Goal: Task Accomplishment & Management: Complete application form

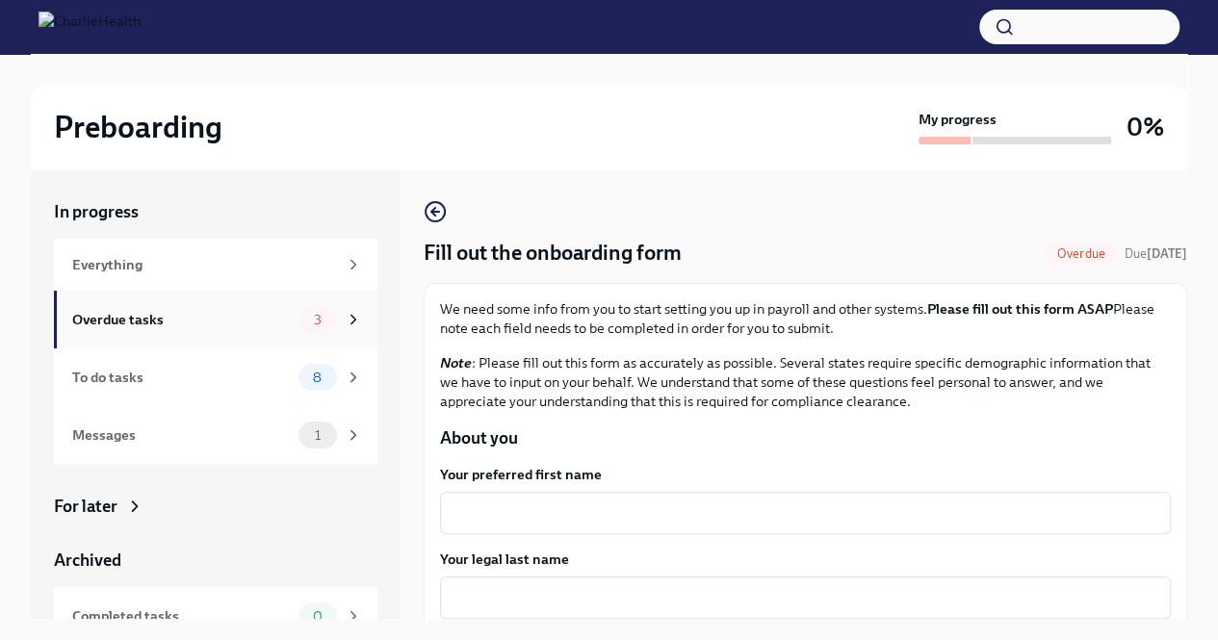
click at [345, 324] on icon at bounding box center [353, 319] width 17 height 17
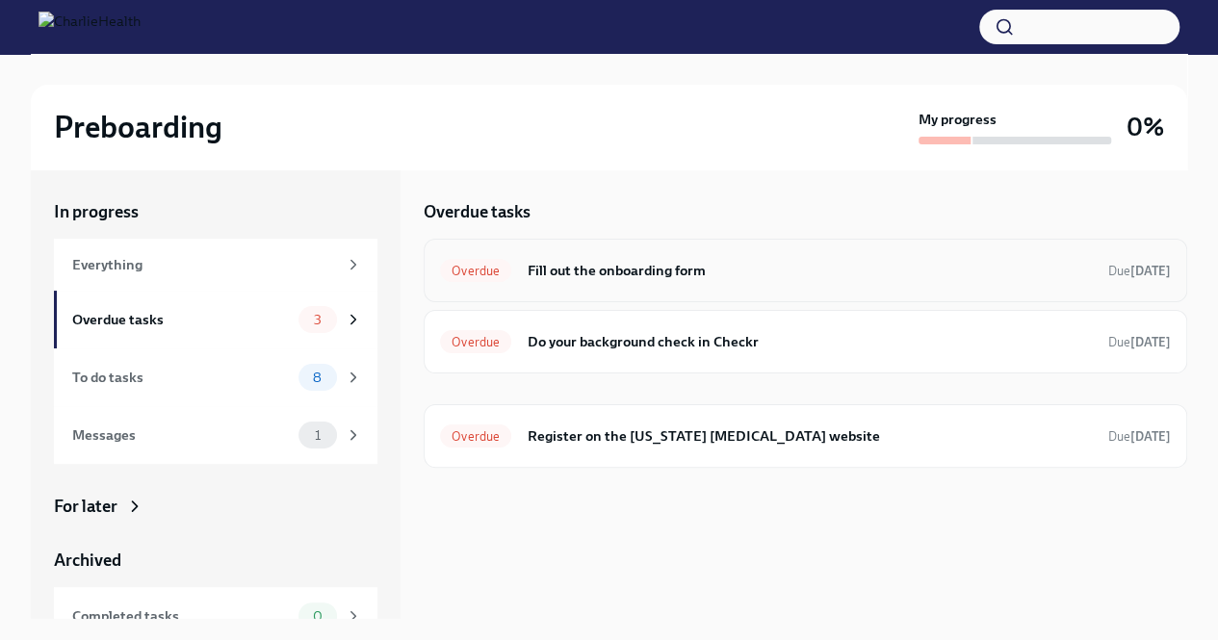
click at [903, 261] on h6 "Fill out the onboarding form" at bounding box center [810, 270] width 566 height 21
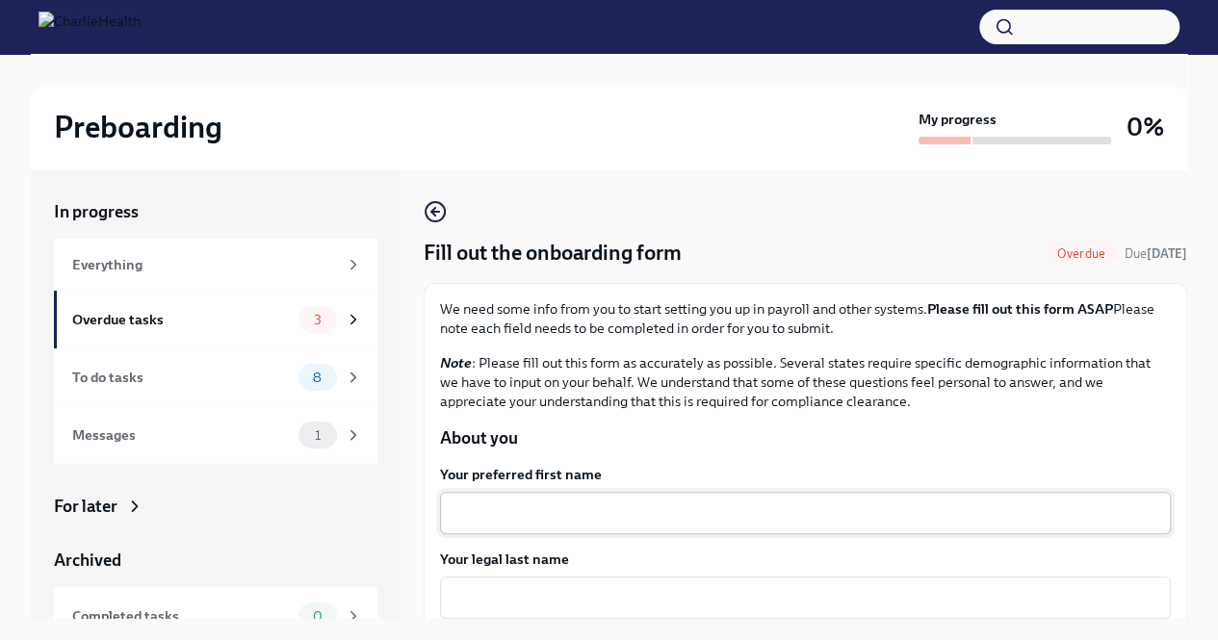
click at [607, 501] on textarea "Your preferred first name" at bounding box center [804, 512] width 707 height 23
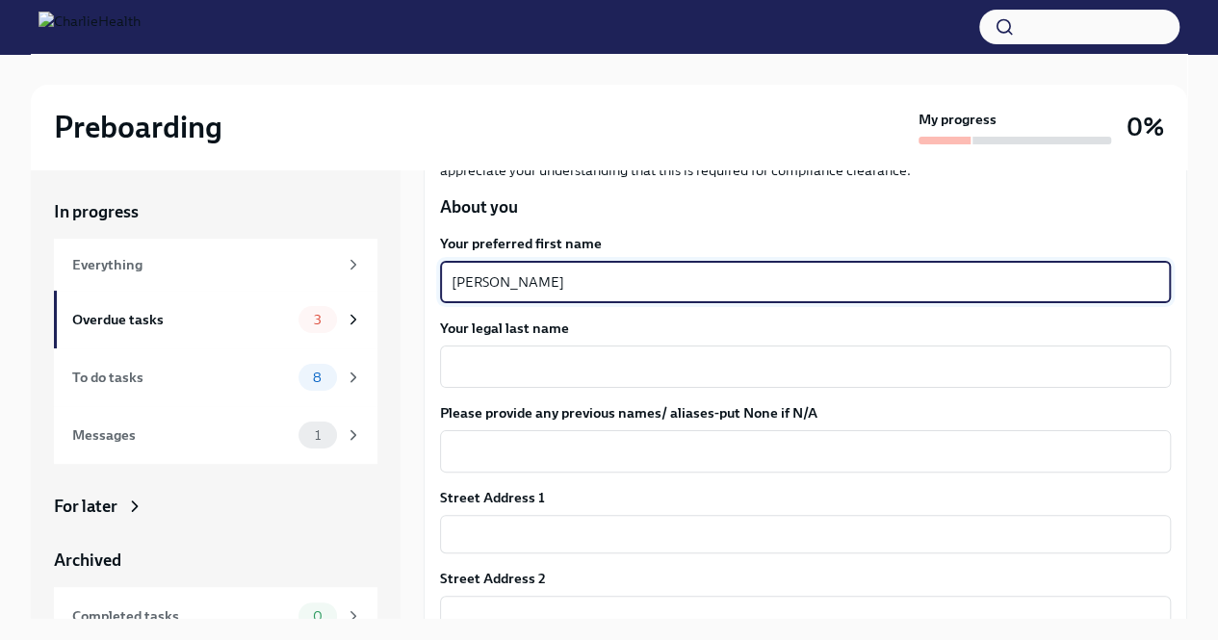
scroll to position [233, 0]
click at [511, 277] on textarea "[PERSON_NAME]" at bounding box center [804, 280] width 707 height 23
type textarea "[PERSON_NAME]"
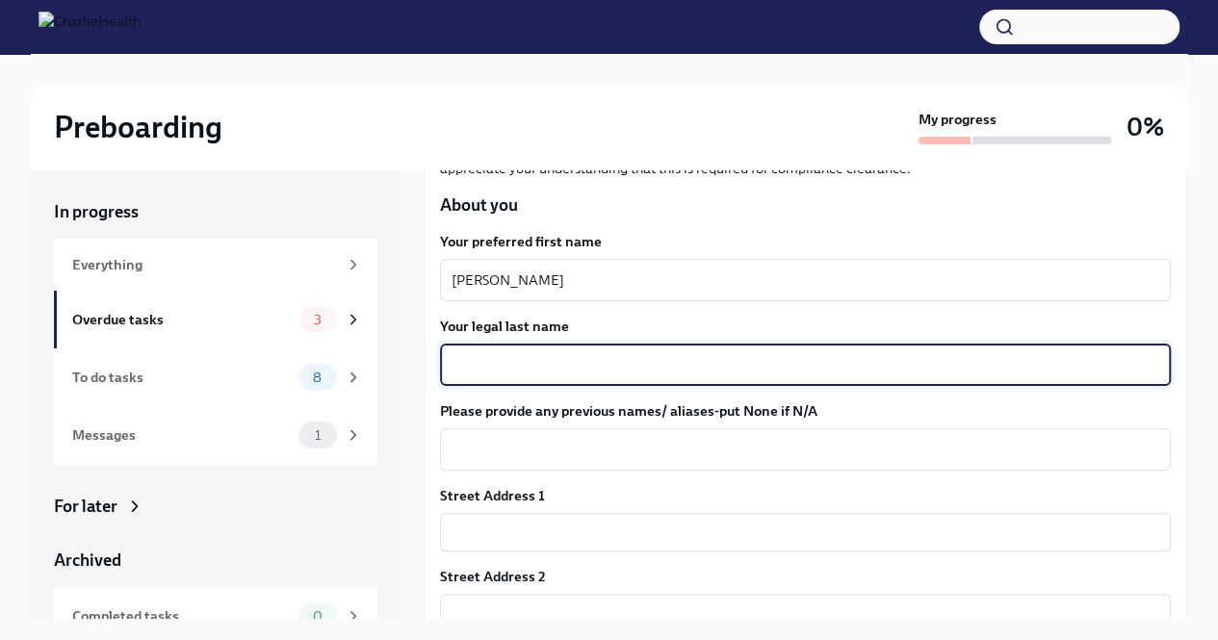
click at [493, 357] on textarea "Your legal last name" at bounding box center [804, 364] width 707 height 23
type textarea "[PERSON_NAME]"
click at [517, 271] on textarea "[PERSON_NAME]" at bounding box center [804, 280] width 707 height 23
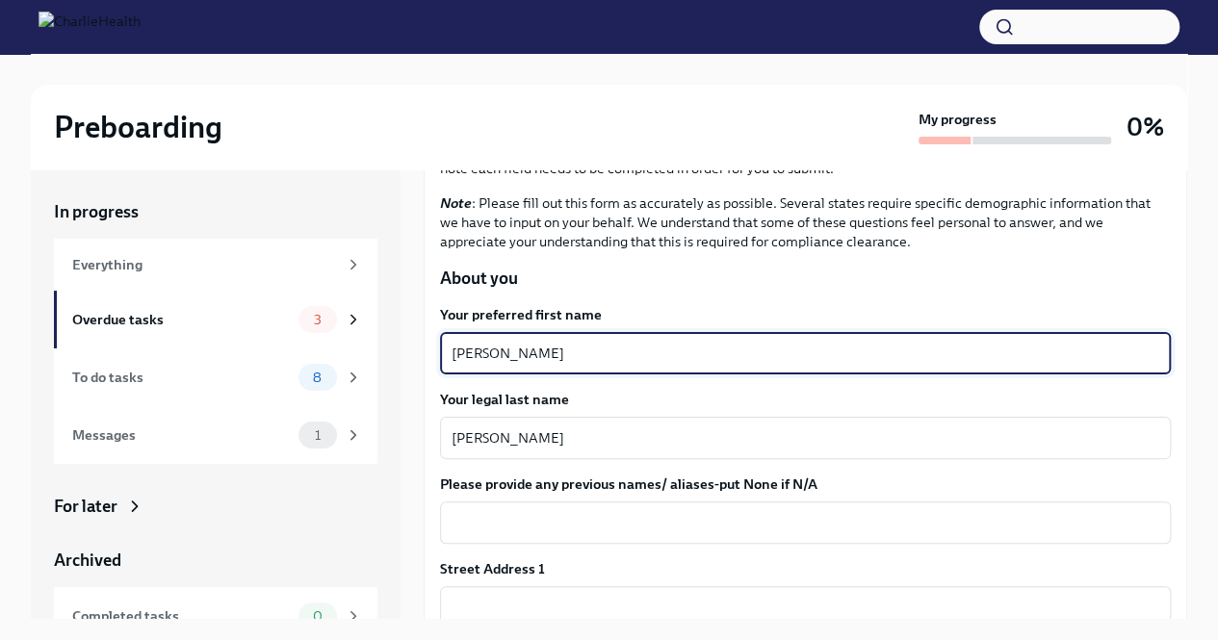
scroll to position [157, 0]
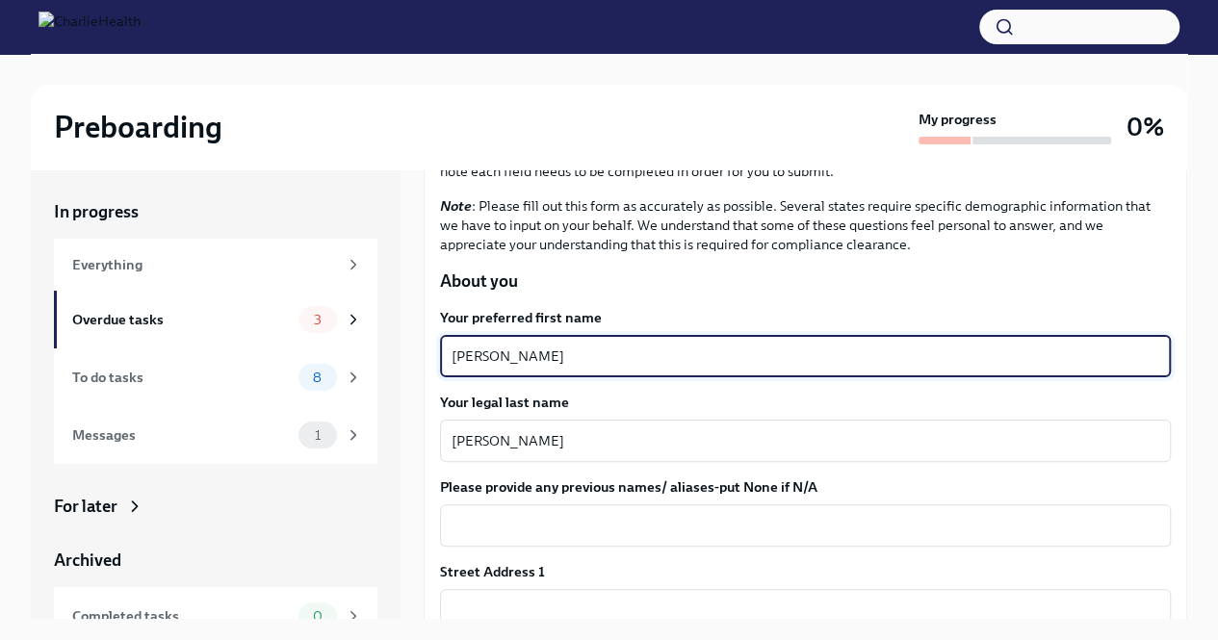
click at [495, 350] on textarea "[PERSON_NAME]" at bounding box center [804, 356] width 707 height 23
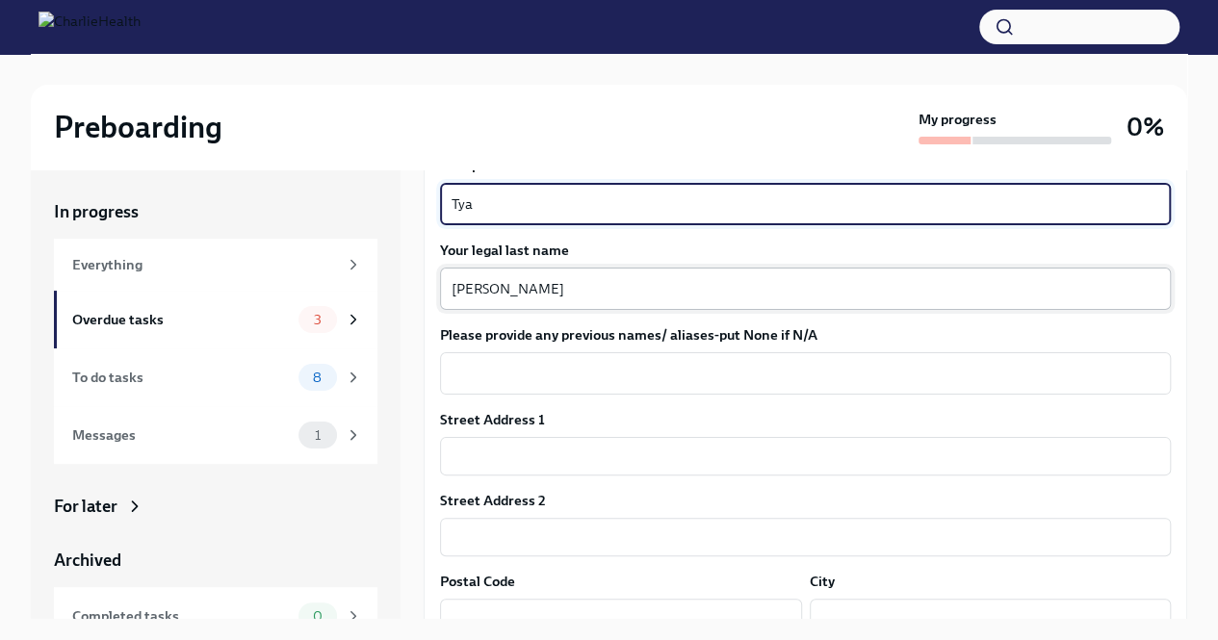
scroll to position [312, 0]
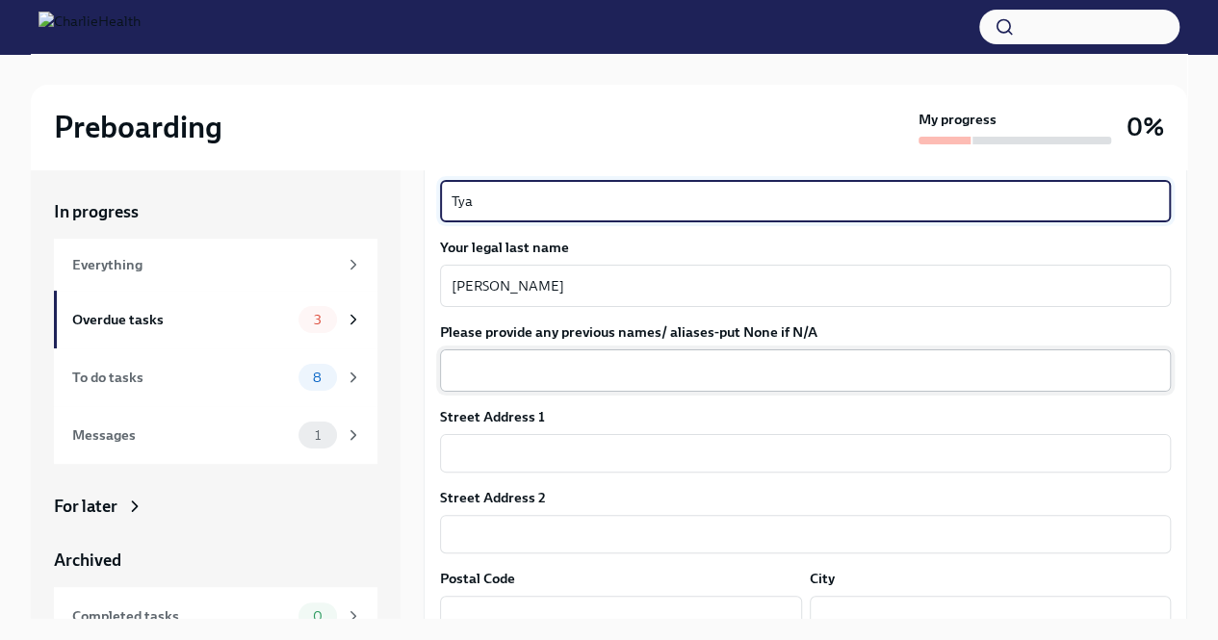
click at [532, 370] on textarea "Please provide any previous names/ aliases-put None if N/A" at bounding box center [804, 370] width 707 height 23
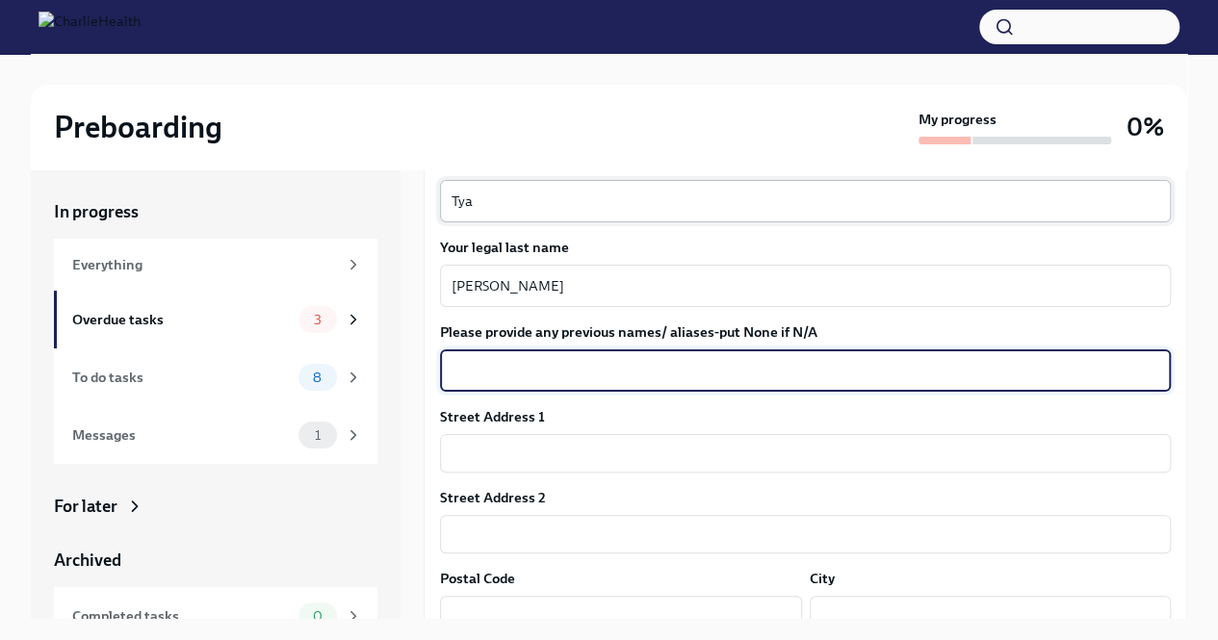
click at [493, 201] on textarea "Tya" at bounding box center [804, 201] width 707 height 23
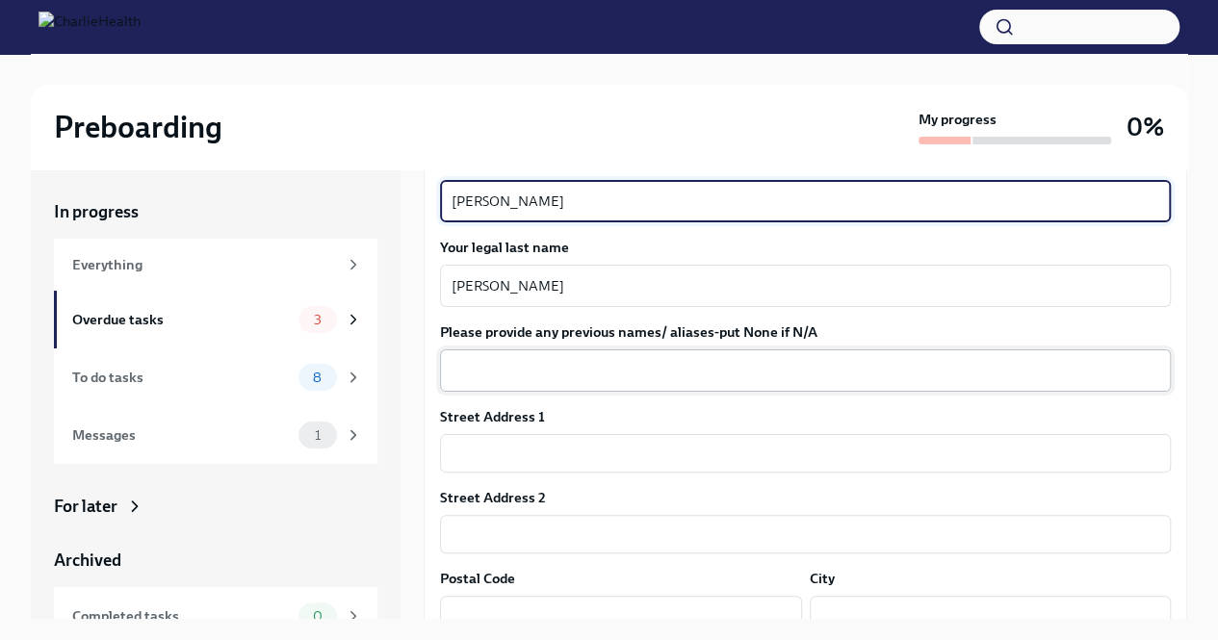
type textarea "[PERSON_NAME]"
click at [534, 380] on textarea "Please provide any previous names/ aliases-put None if N/A" at bounding box center [804, 370] width 707 height 23
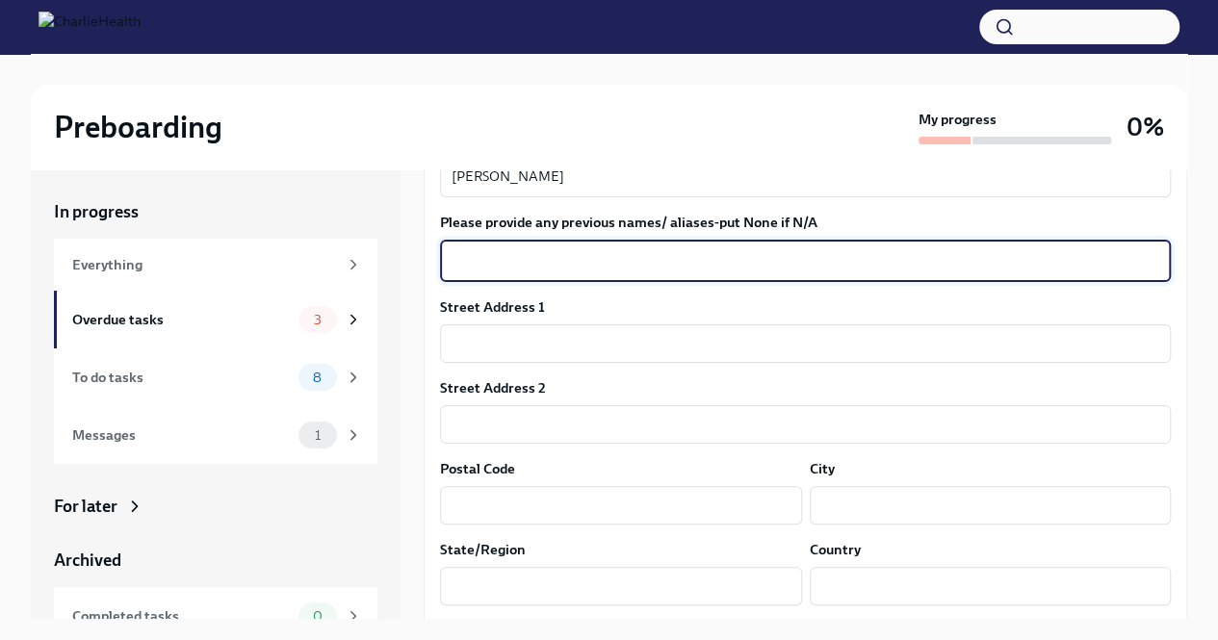
scroll to position [423, 0]
click at [521, 272] on div "x ​" at bounding box center [805, 260] width 731 height 42
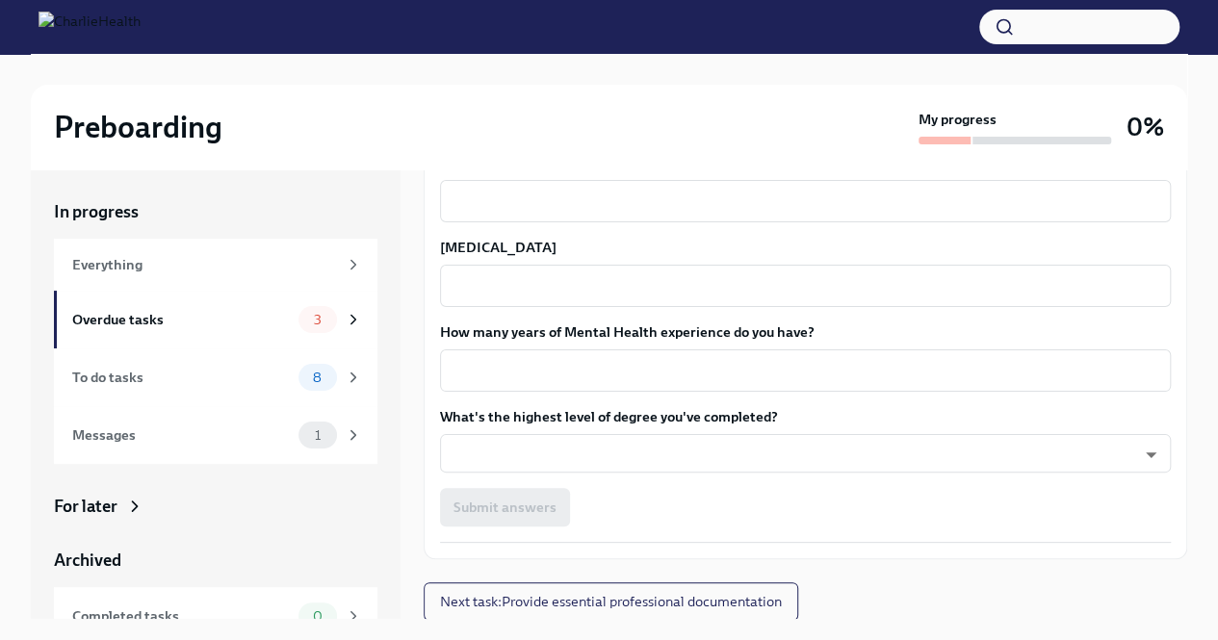
scroll to position [33, 0]
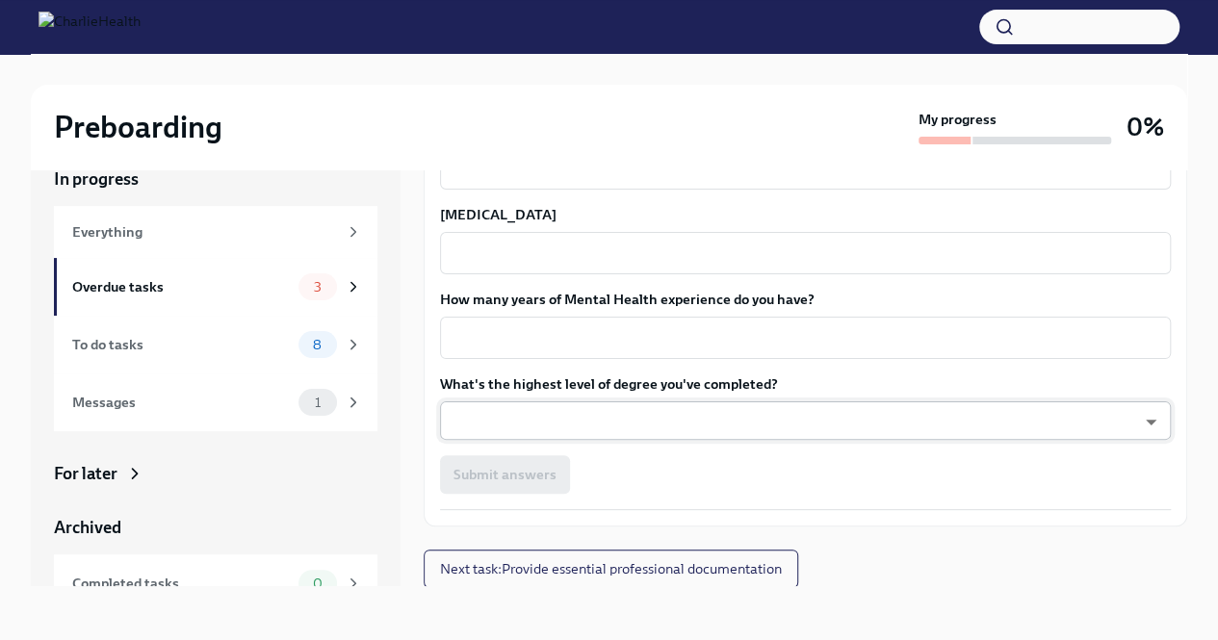
type textarea "[PERSON_NAME], [PERSON_NAME]"
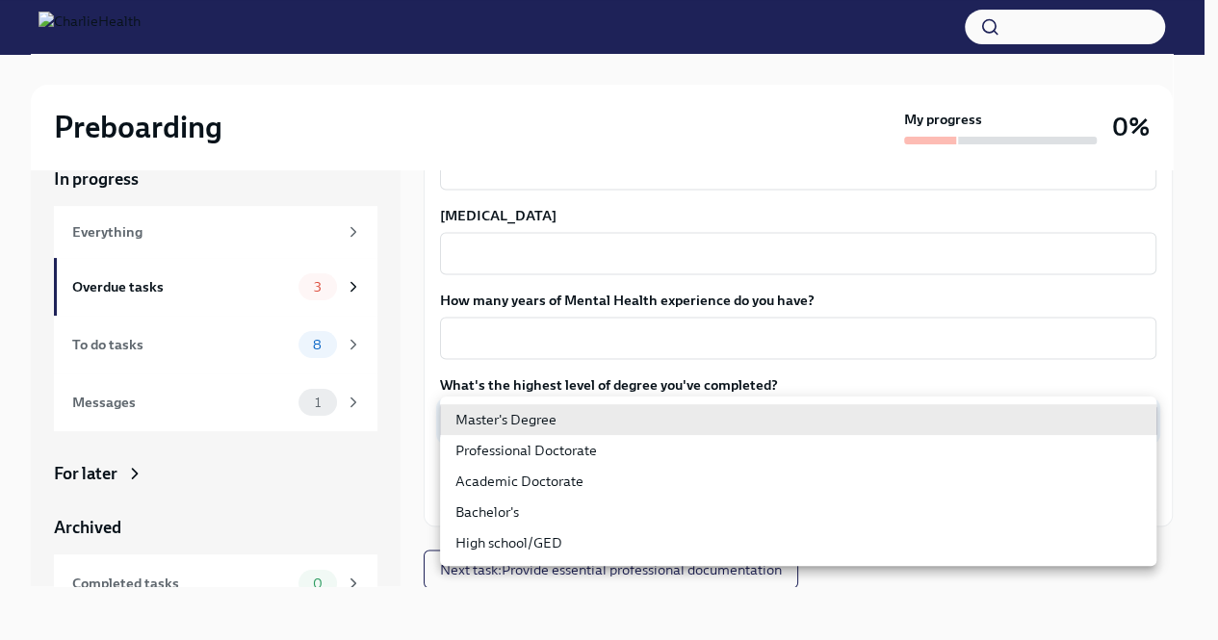
click at [552, 405] on body "Preboarding My progress 0% In progress Everything Overdue tasks 3 To do tasks 8…" at bounding box center [609, 303] width 1218 height 673
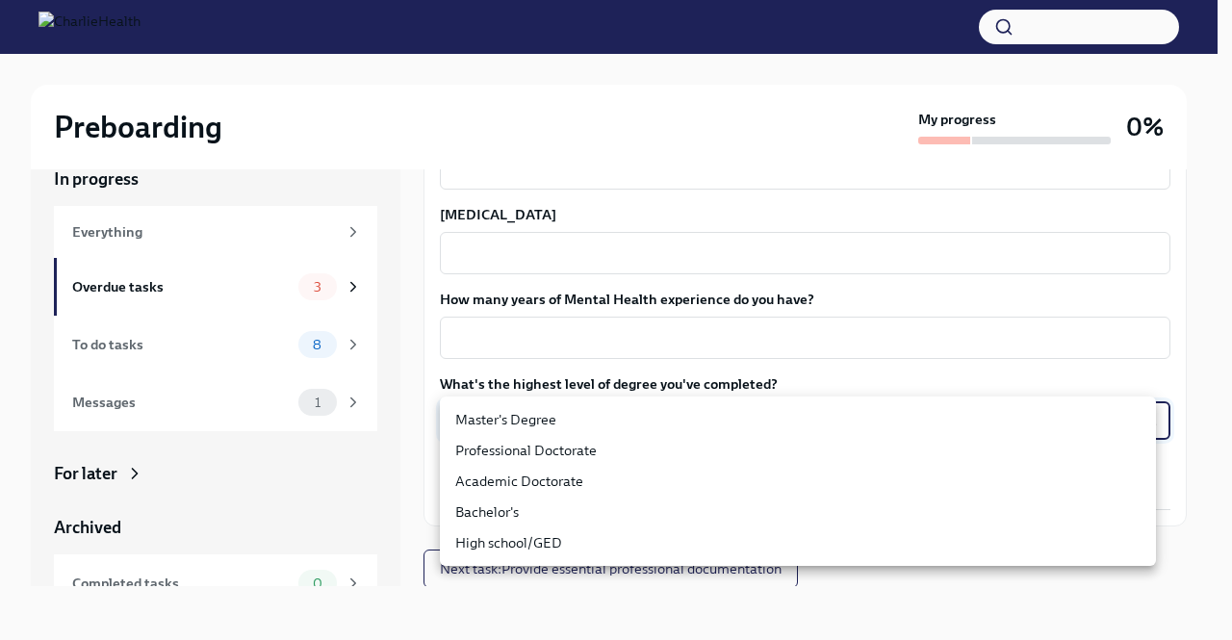
click at [501, 409] on li "Master's Degree" at bounding box center [798, 419] width 716 height 31
type input "2vBr-ghkD"
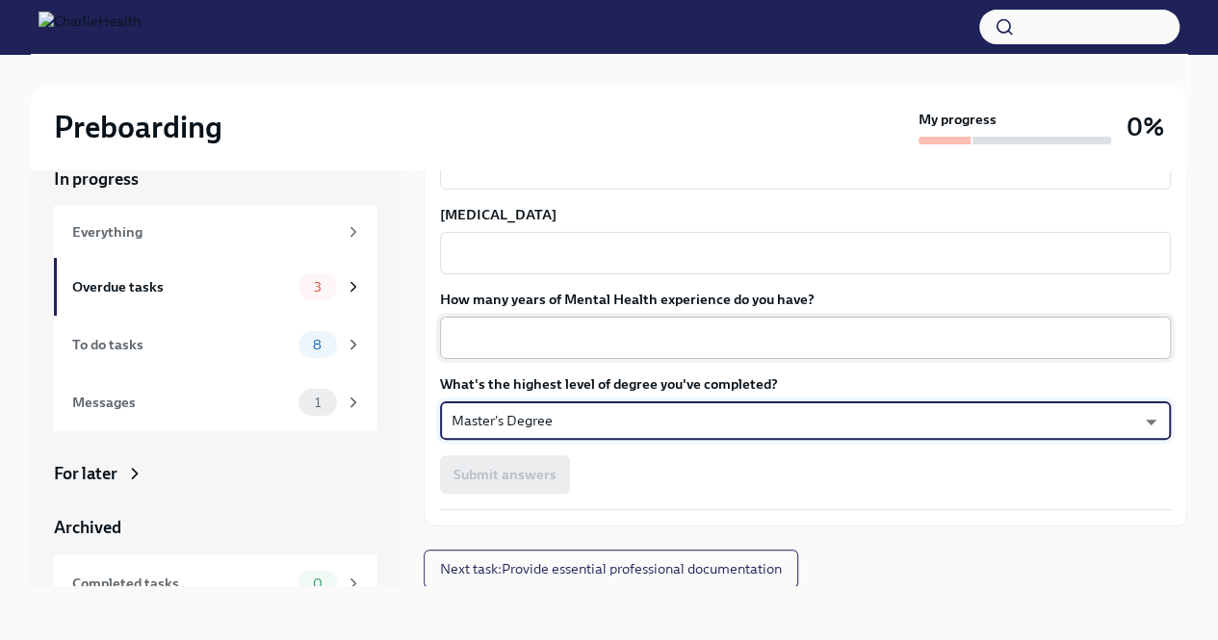
click at [464, 315] on div "How many years of Mental Health experience do you have? x ​" at bounding box center [805, 324] width 731 height 69
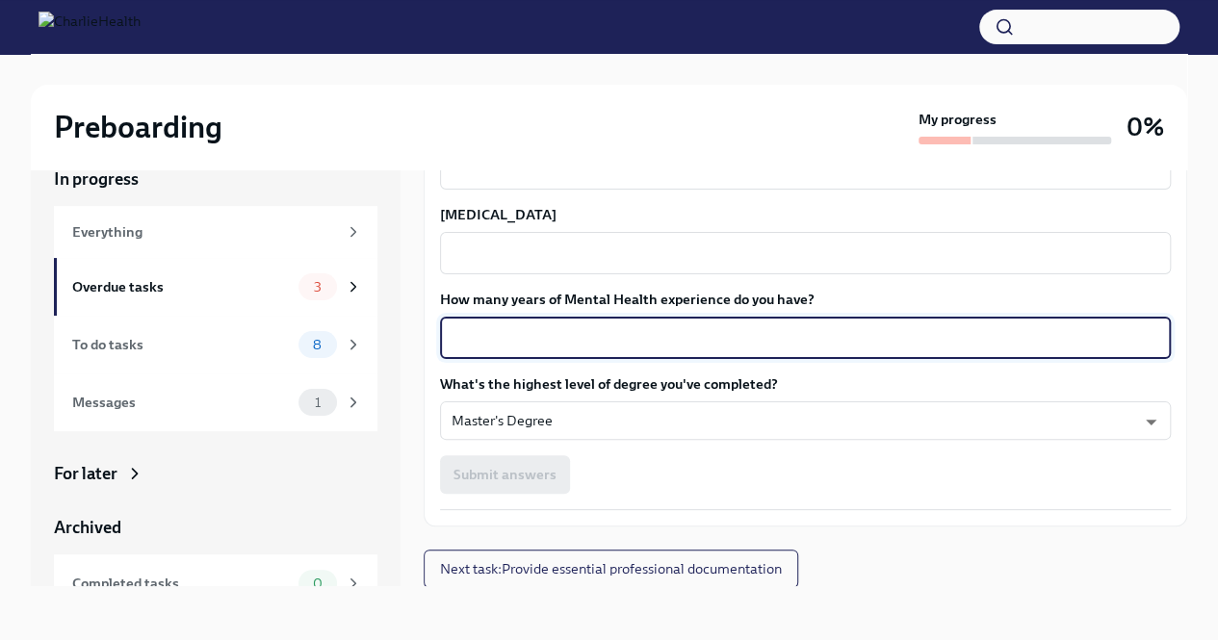
click at [480, 334] on textarea "How many years of Mental Health experience do you have?" at bounding box center [804, 337] width 707 height 23
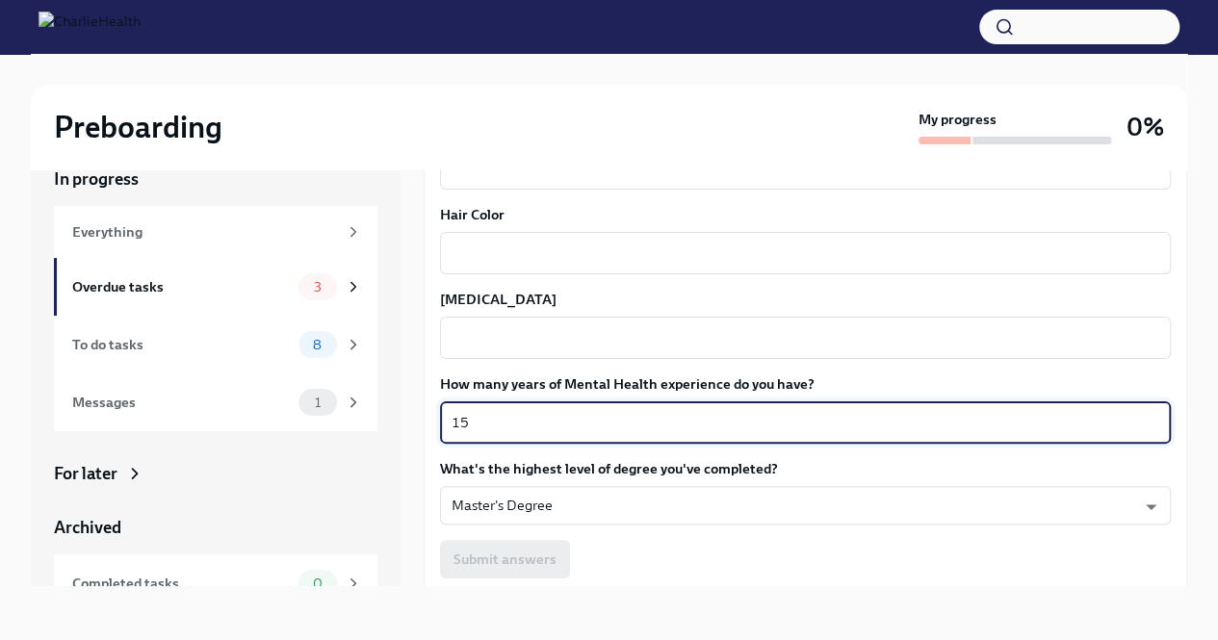
scroll to position [1665, 0]
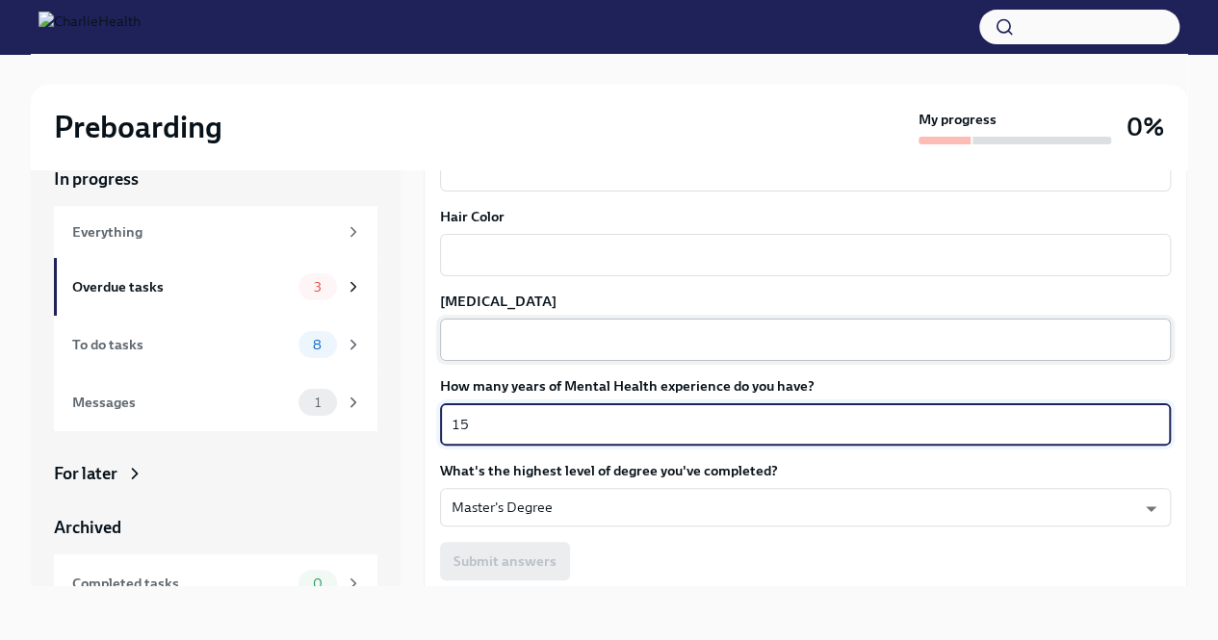
type textarea "15"
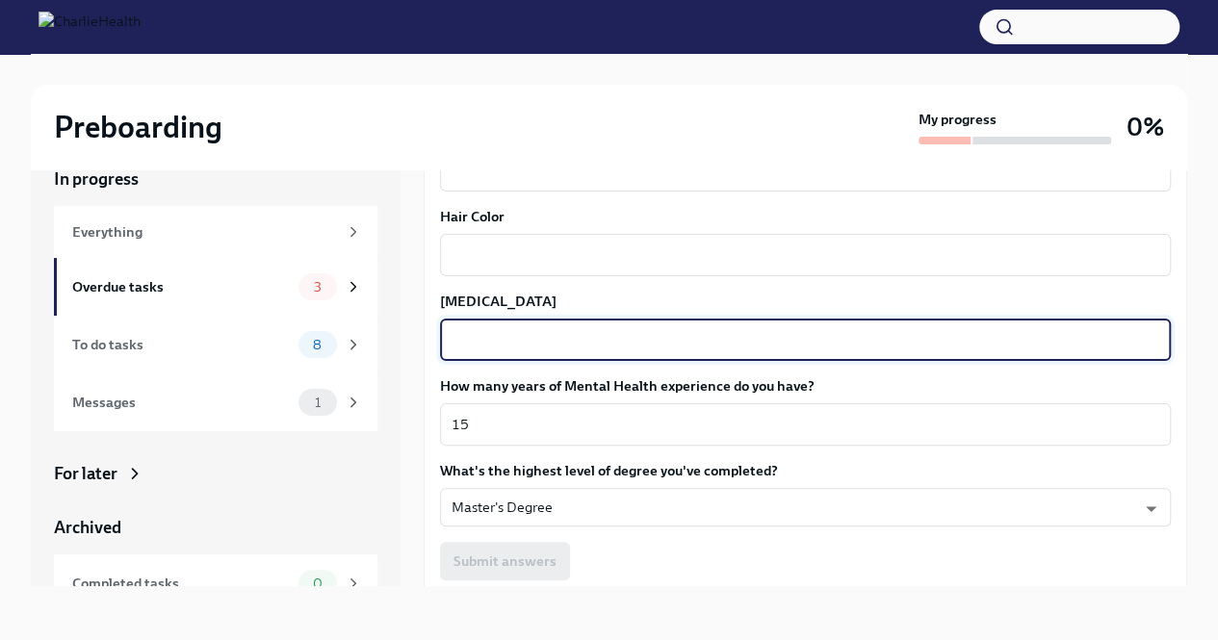
click at [480, 343] on textarea "[MEDICAL_DATA]" at bounding box center [804, 339] width 707 height 23
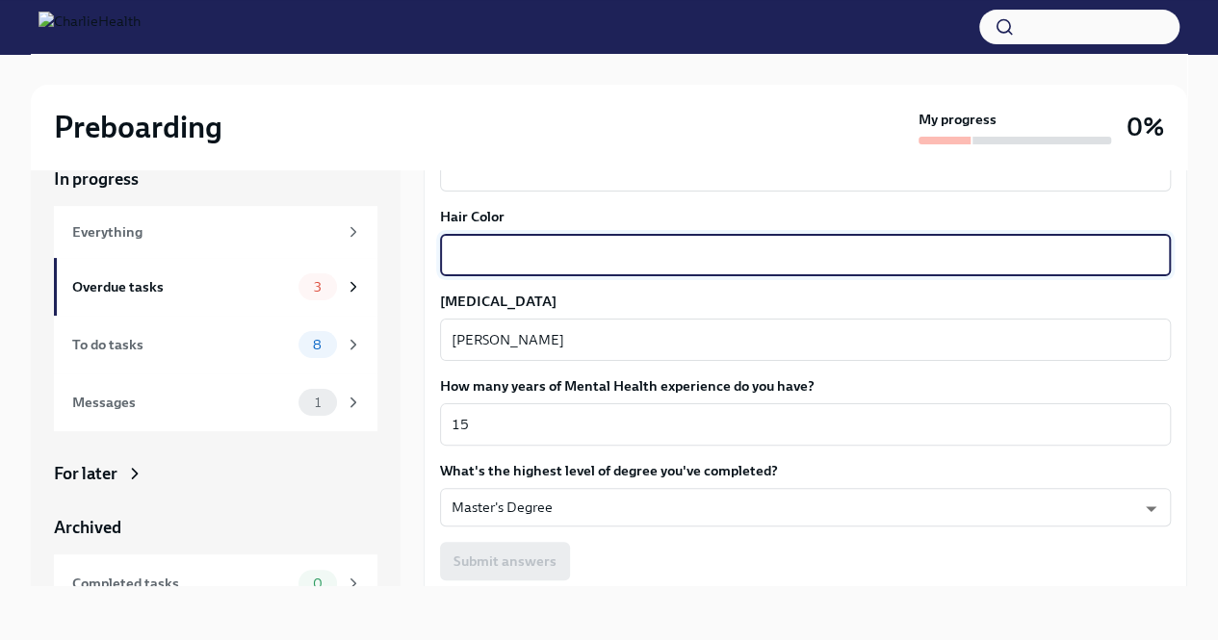
click at [546, 247] on textarea "Hair Color" at bounding box center [804, 255] width 707 height 23
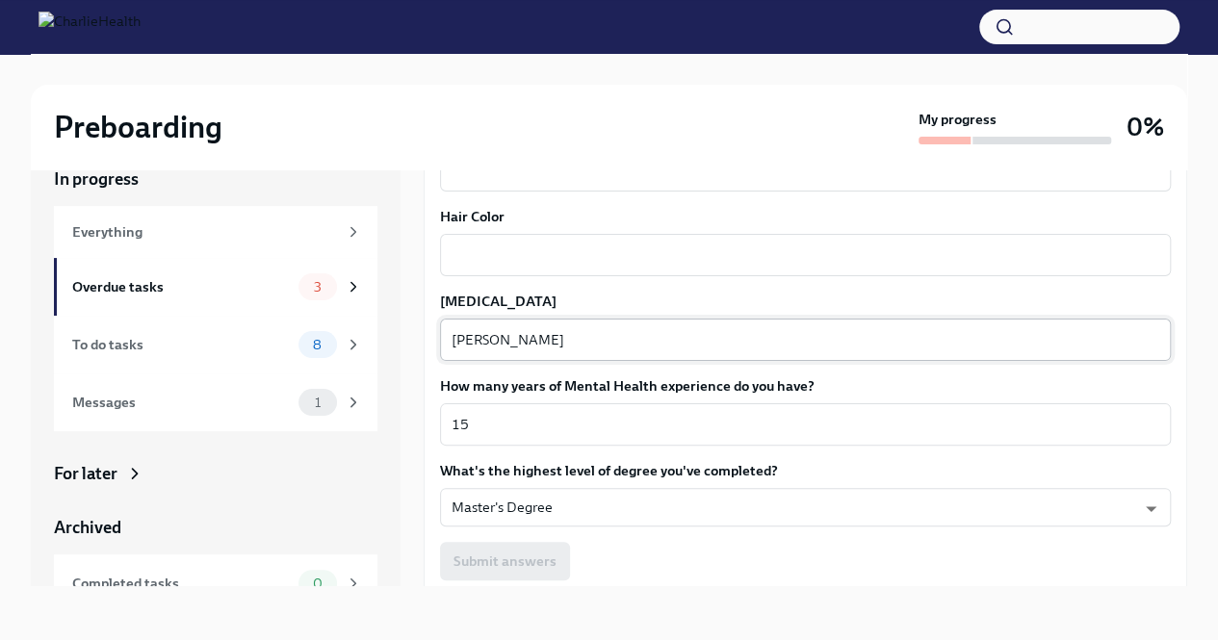
click at [517, 326] on div "[PERSON_NAME] x ​" at bounding box center [805, 340] width 731 height 42
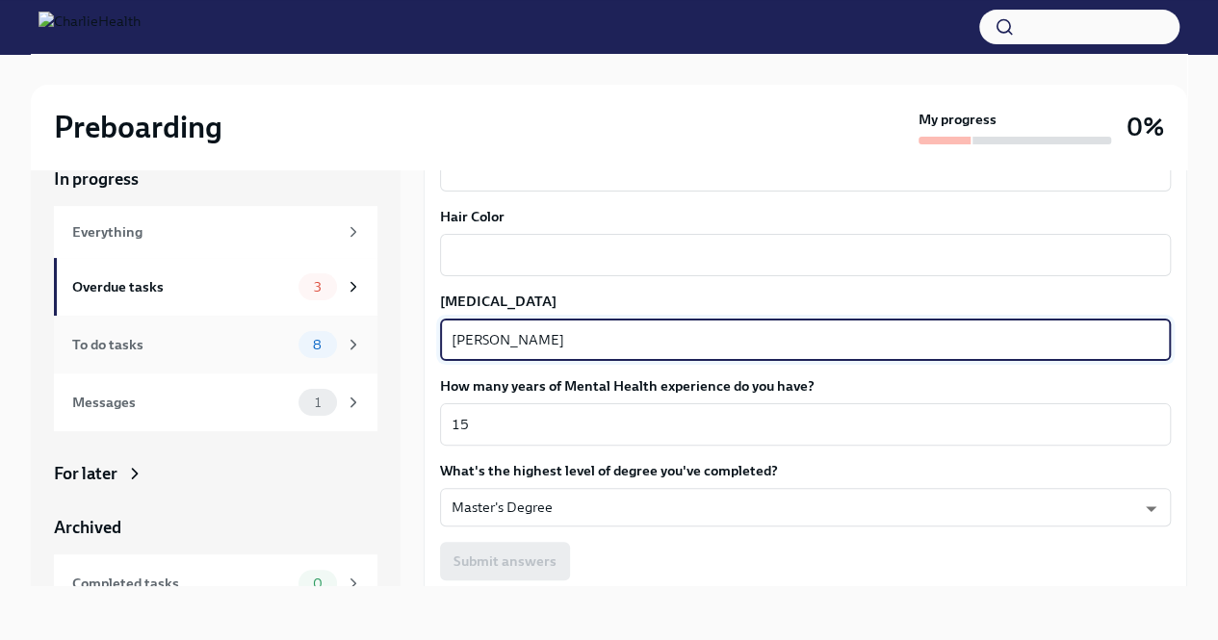
drag, startPoint x: 548, startPoint y: 344, endPoint x: 283, endPoint y: 346, distance: 264.7
click at [283, 346] on div "In progress Everything Overdue tasks 3 To do tasks 8 Messages 1 For later Archi…" at bounding box center [609, 362] width 1156 height 450
type textarea "l"
type textarea "[PERSON_NAME]"
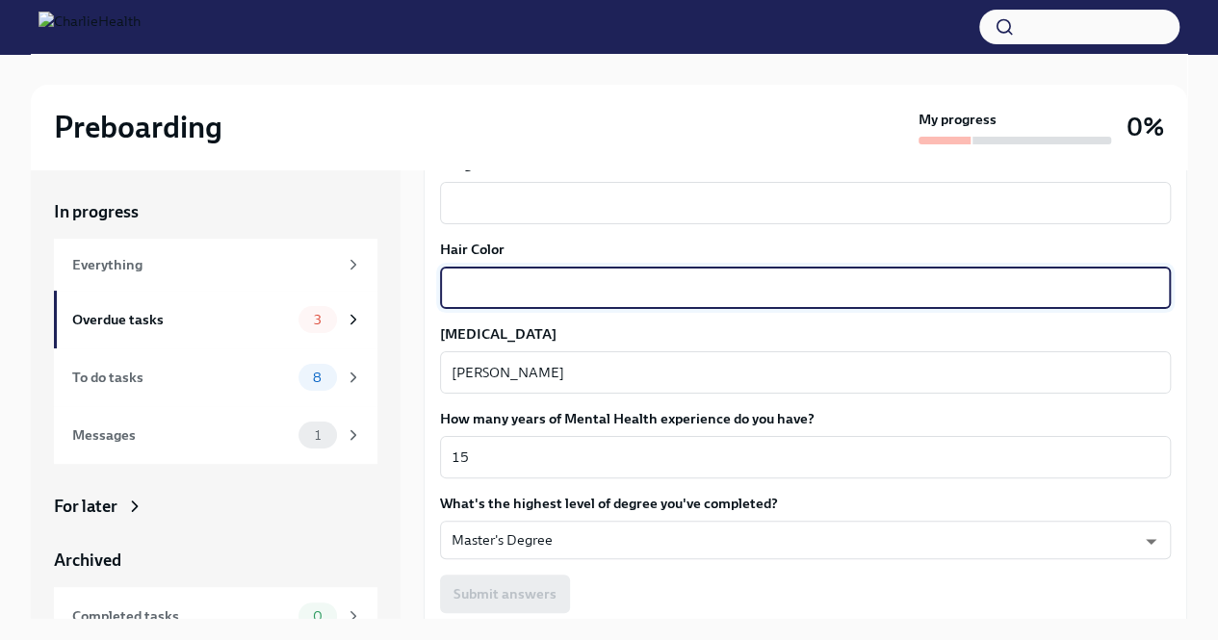
click at [495, 289] on textarea "Hair Color" at bounding box center [804, 287] width 707 height 23
type textarea "highlighted"
